Goal: Task Accomplishment & Management: Use online tool/utility

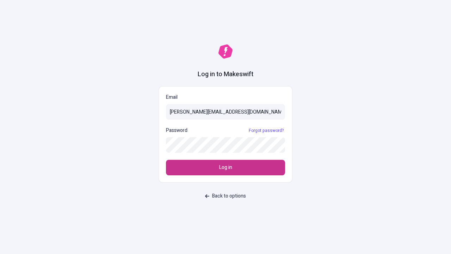
click at [226, 168] on span "Log in" at bounding box center [225, 168] width 13 height 8
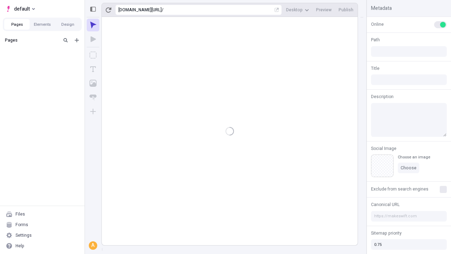
type input "/deep-link-facere"
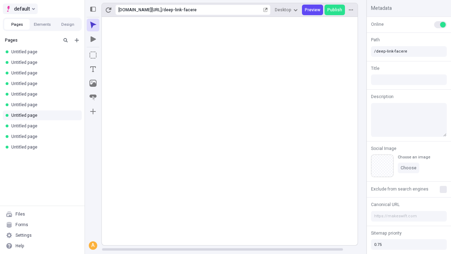
click at [20, 9] on span "default" at bounding box center [22, 9] width 16 height 8
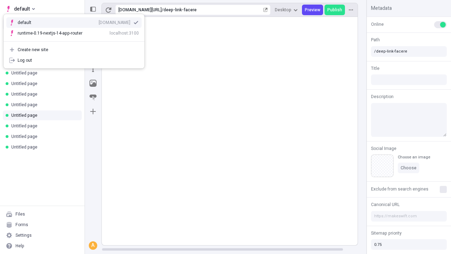
click at [99, 21] on div "[DOMAIN_NAME]" at bounding box center [115, 23] width 32 height 6
click at [77, 40] on icon "Add new" at bounding box center [77, 40] width 4 height 4
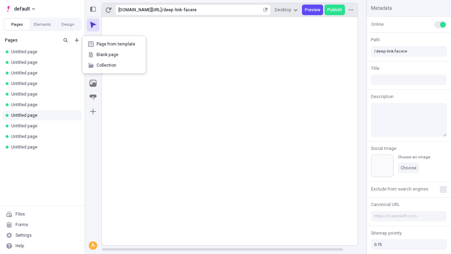
click at [114, 55] on span "Blank page" at bounding box center [119, 55] width 44 height 6
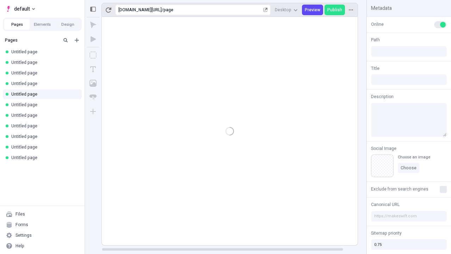
type input "/page"
